Goal: Navigation & Orientation: Find specific page/section

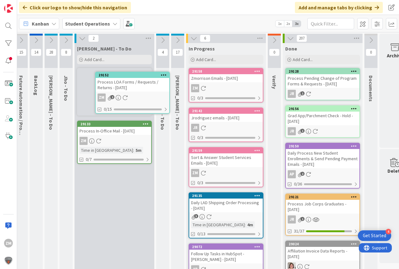
scroll to position [0, 2]
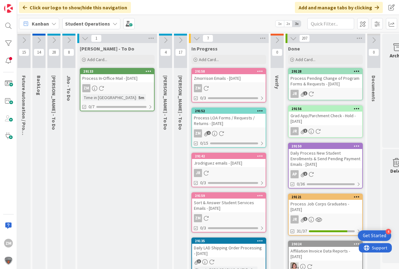
click at [218, 118] on div "Process LOA Forms / Requests / Returns - 10/03/2025" at bounding box center [229, 121] width 74 height 14
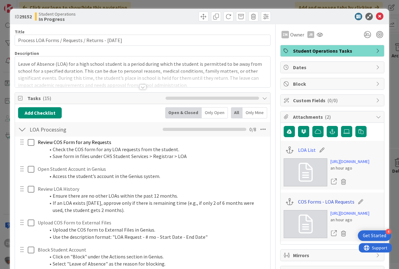
click at [324, 206] on link "COS Forms - LOA Requests" at bounding box center [326, 201] width 56 height 7
click at [302, 149] on link "LOA List" at bounding box center [307, 149] width 18 height 7
click at [377, 16] on icon at bounding box center [379, 16] width 7 height 7
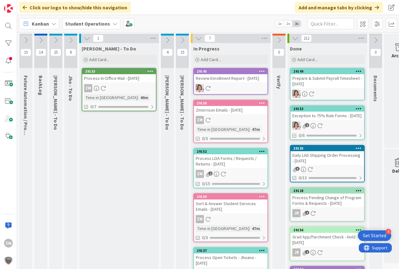
click at [69, 41] on icon at bounding box center [70, 40] width 7 height 7
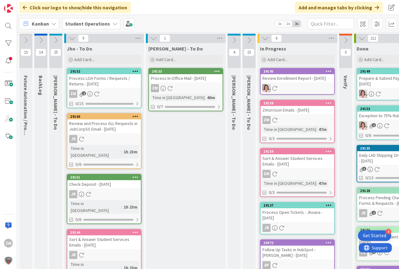
click at [73, 39] on icon at bounding box center [72, 38] width 7 height 7
